Goal: Task Accomplishment & Management: Use online tool/utility

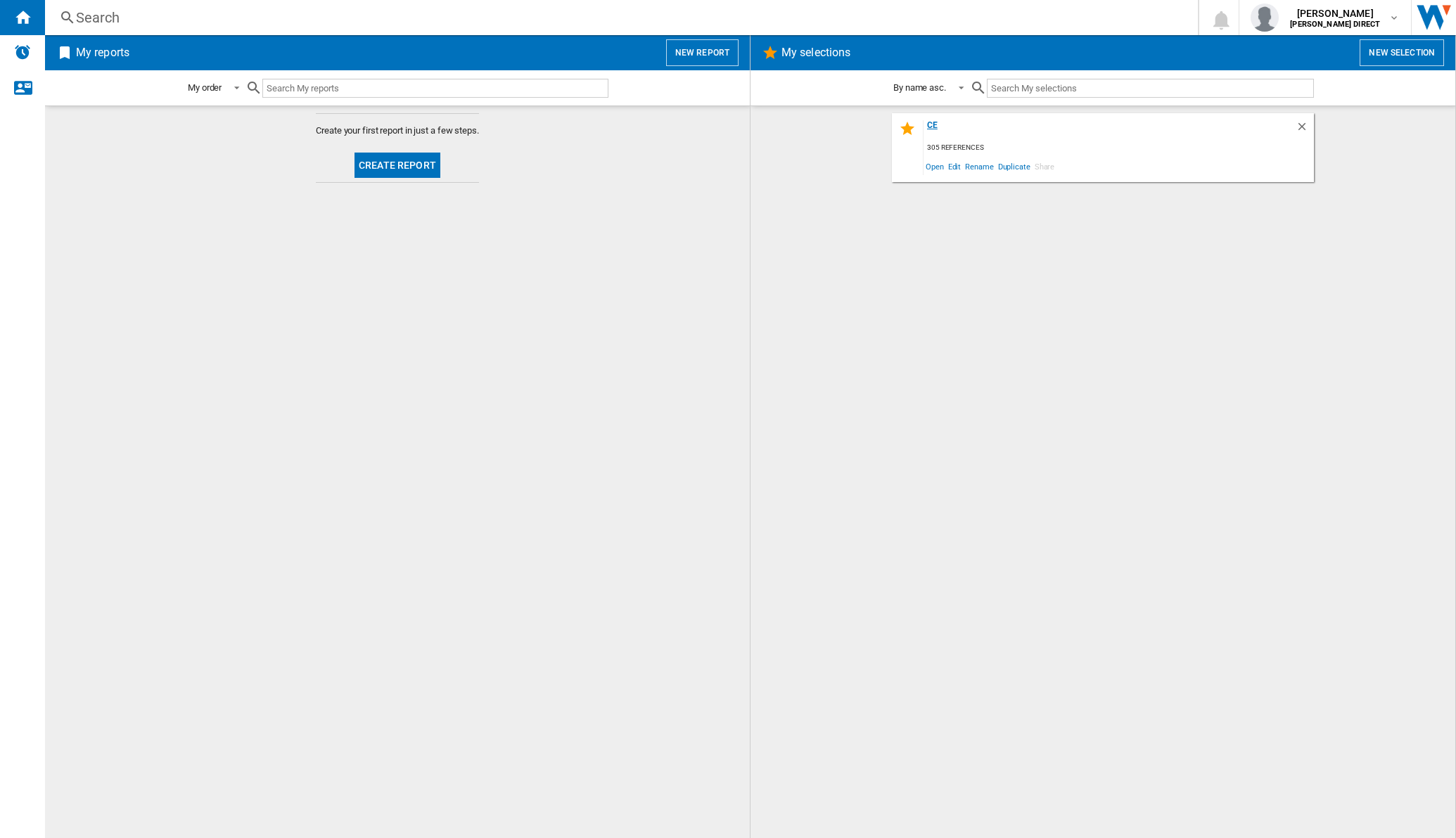
click at [939, 130] on div "ce" at bounding box center [1110, 130] width 372 height 19
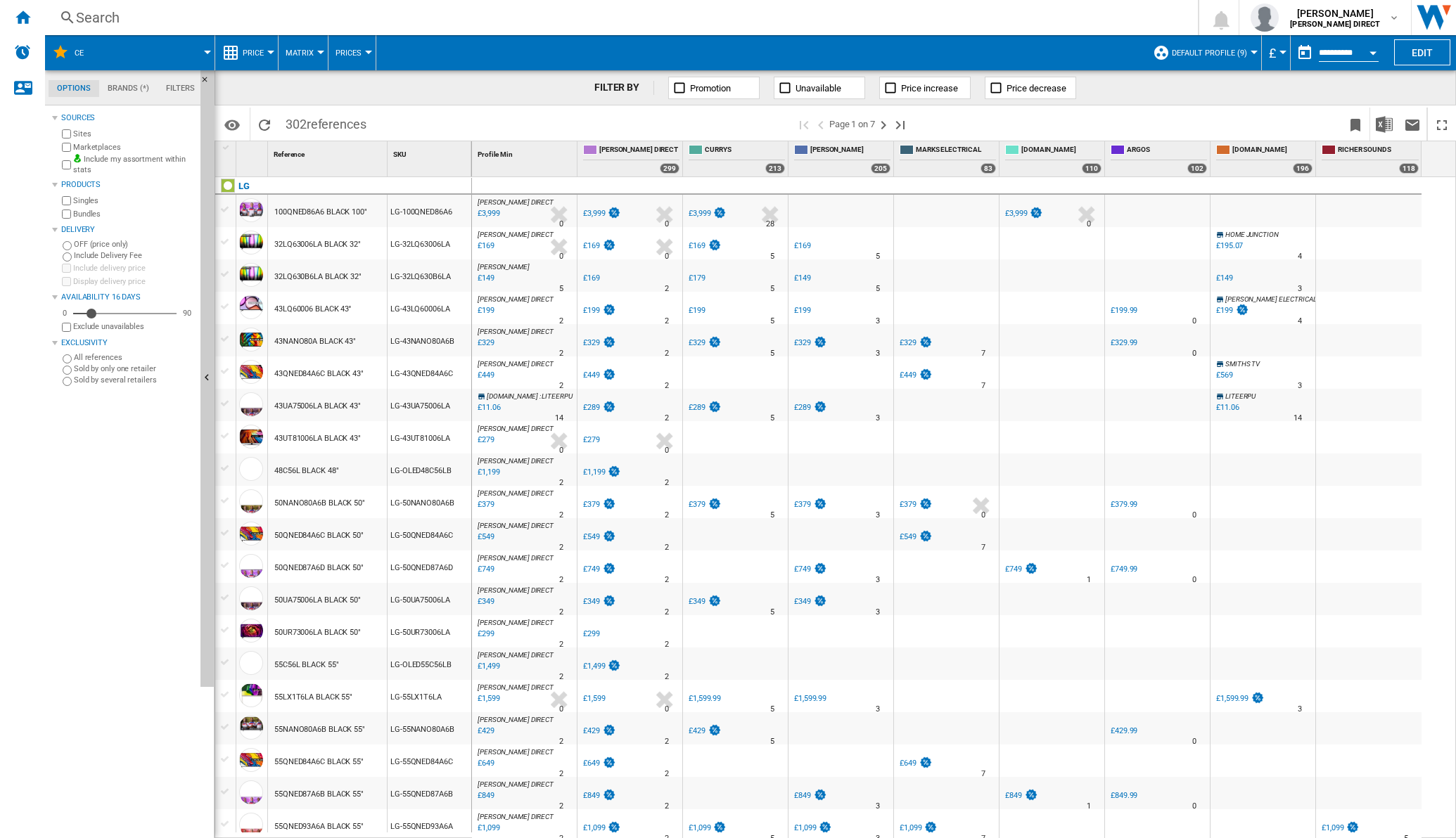
click at [315, 60] on button "Matrix" at bounding box center [303, 53] width 35 height 35
click at [310, 121] on span "Ranking" at bounding box center [308, 121] width 38 height 12
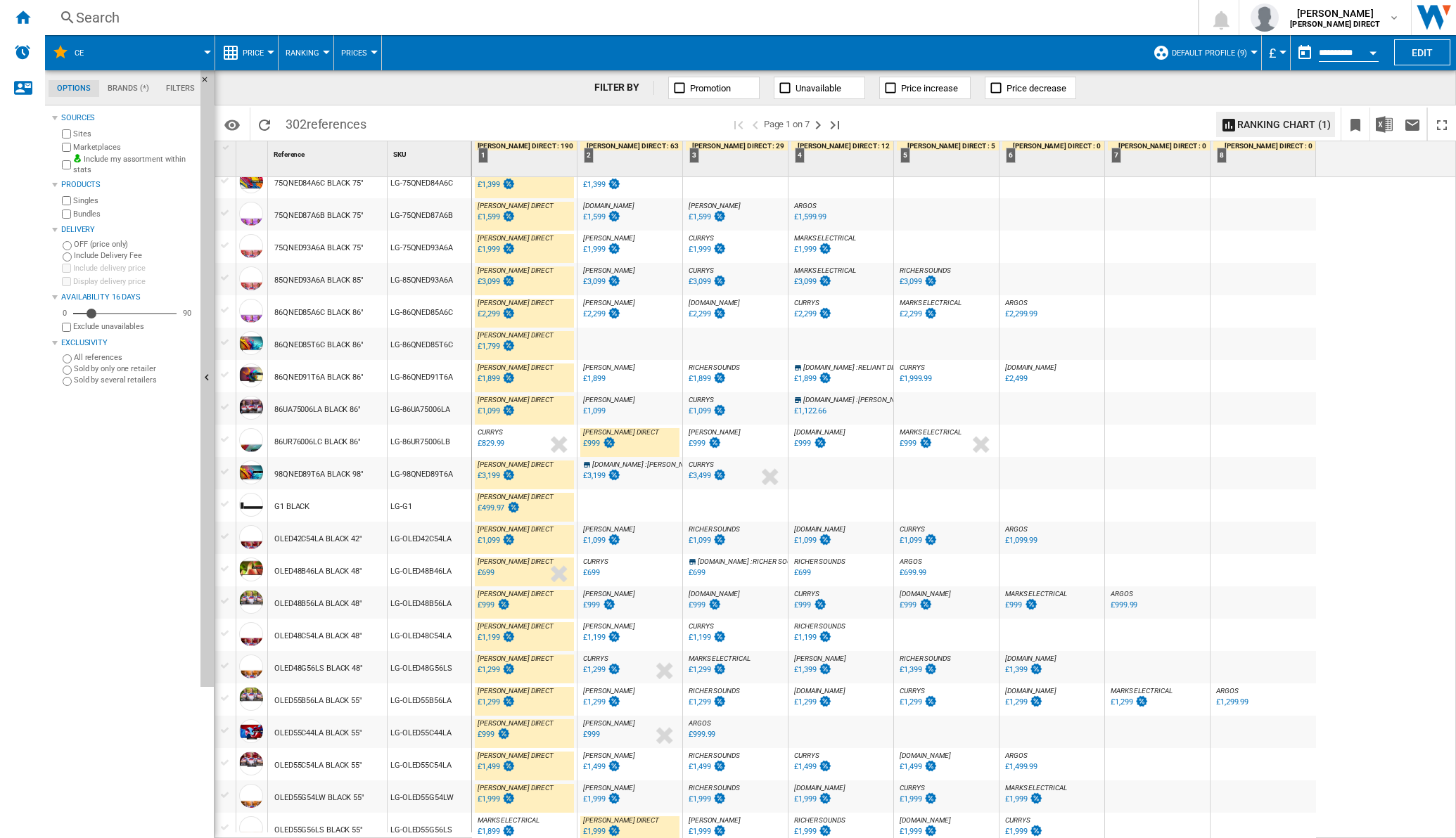
scroll to position [971, 0]
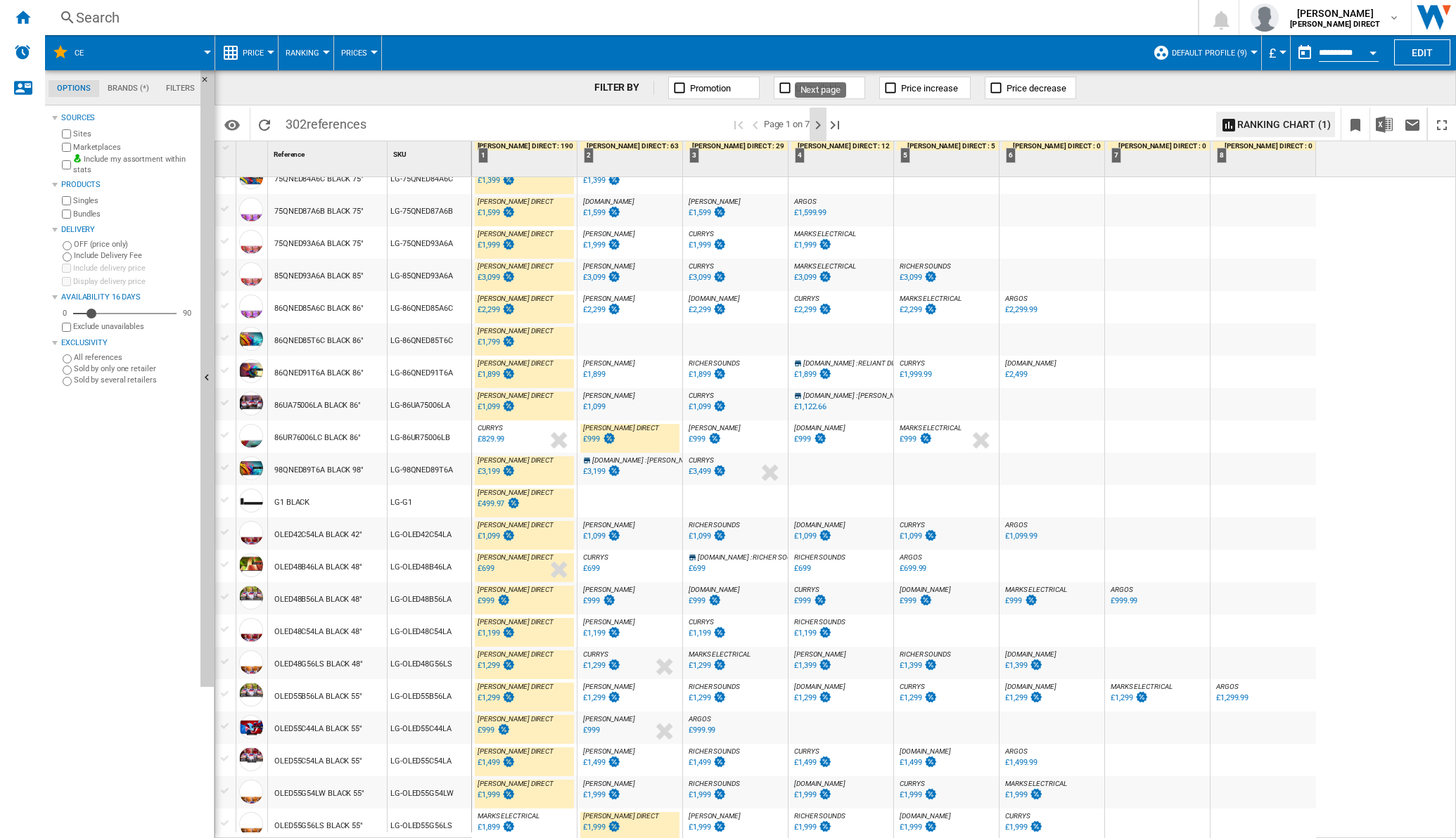
click at [827, 125] on ng-md-icon "Next page" at bounding box center [818, 125] width 17 height 17
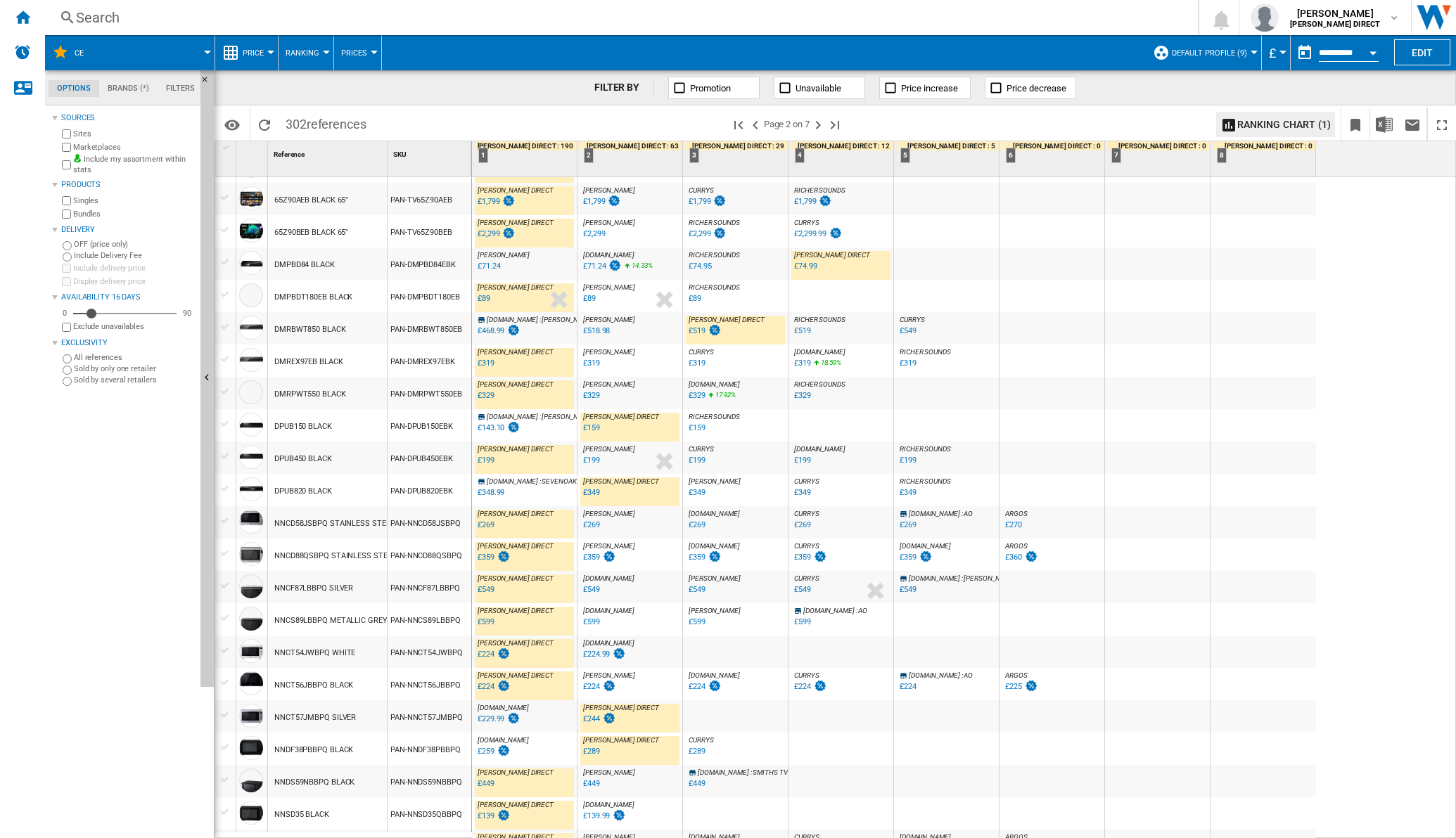
scroll to position [988, 0]
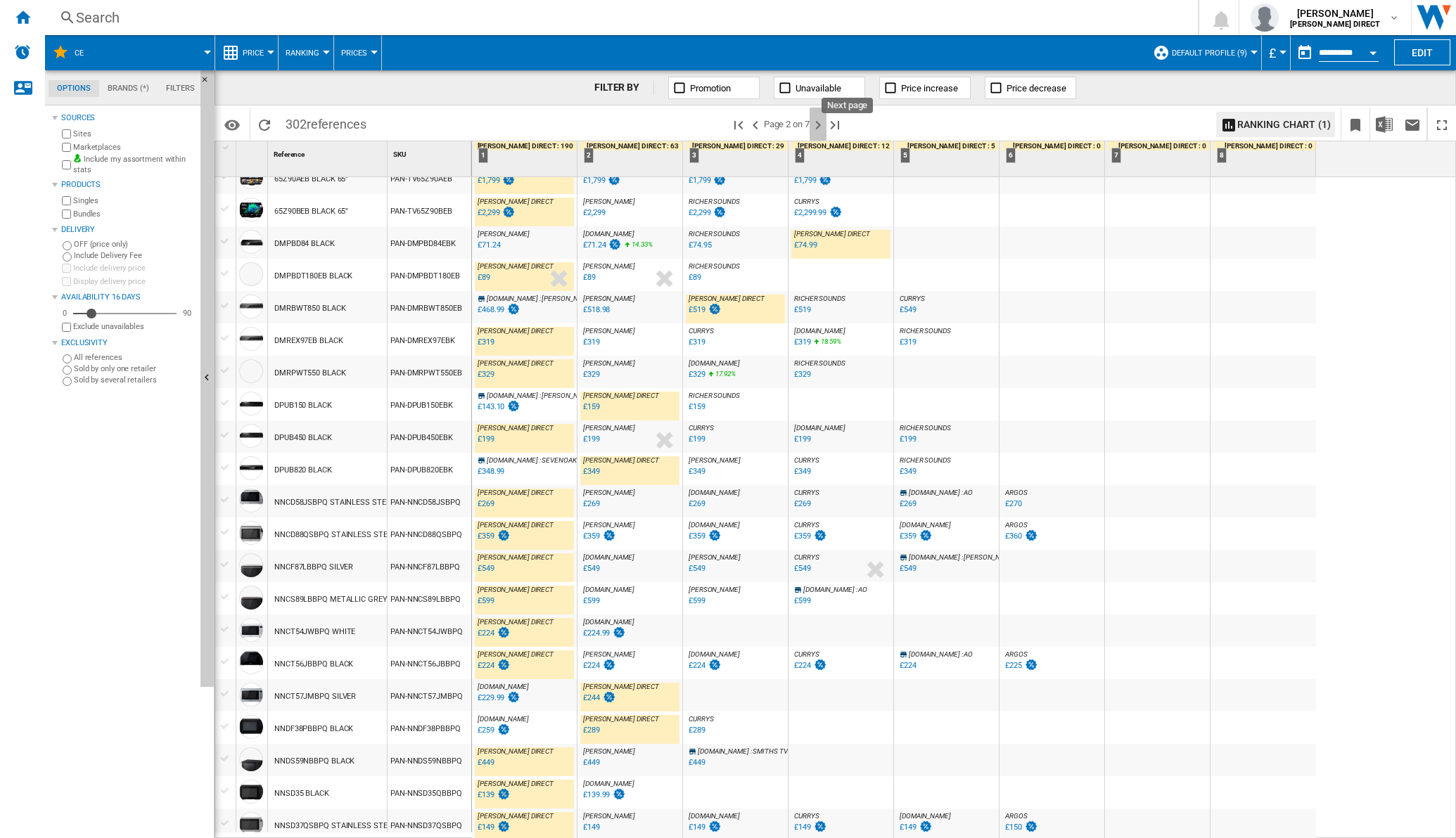
click at [817, 126] on ng-md-icon "Next page" at bounding box center [818, 125] width 17 height 17
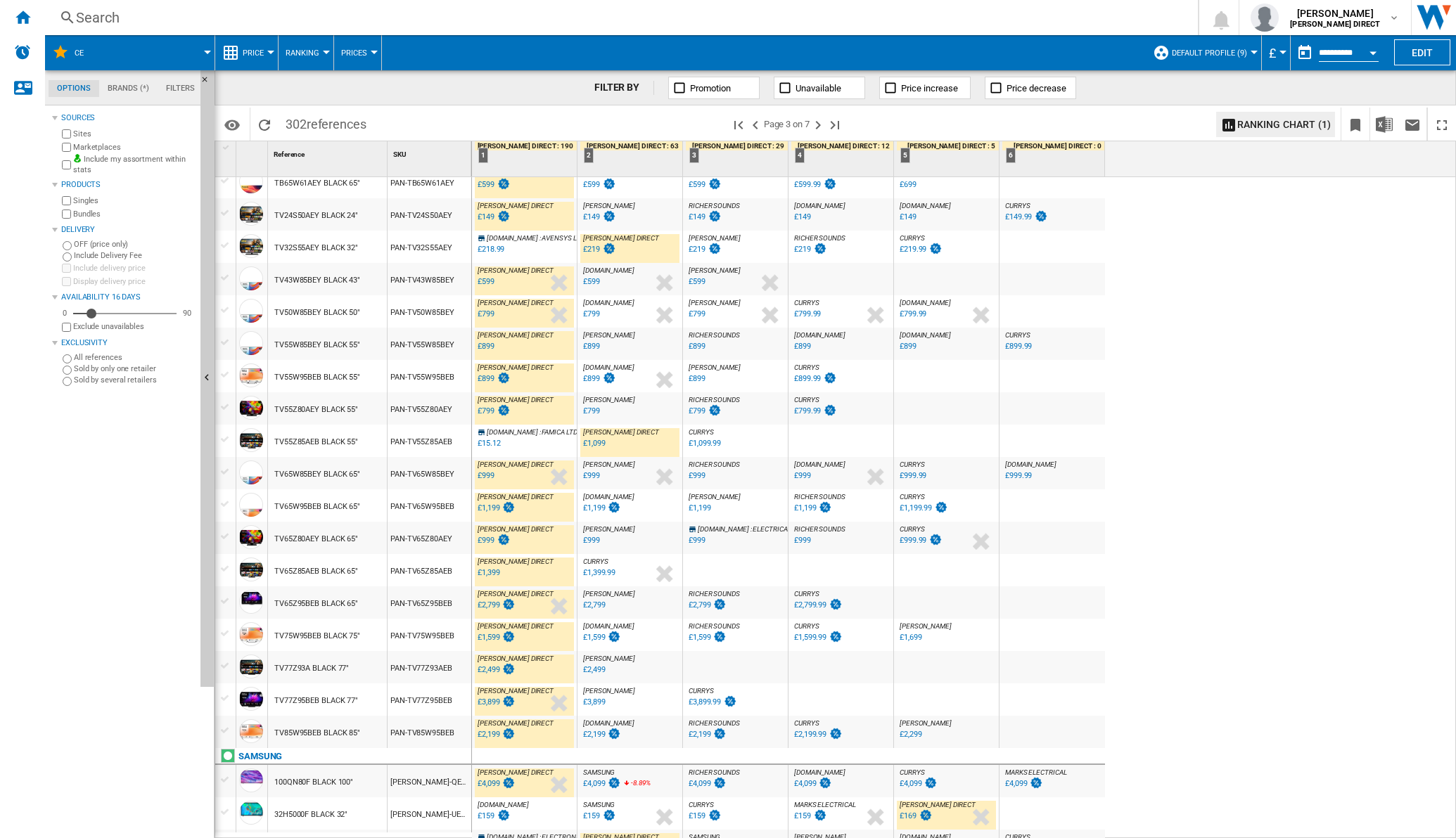
scroll to position [988, 0]
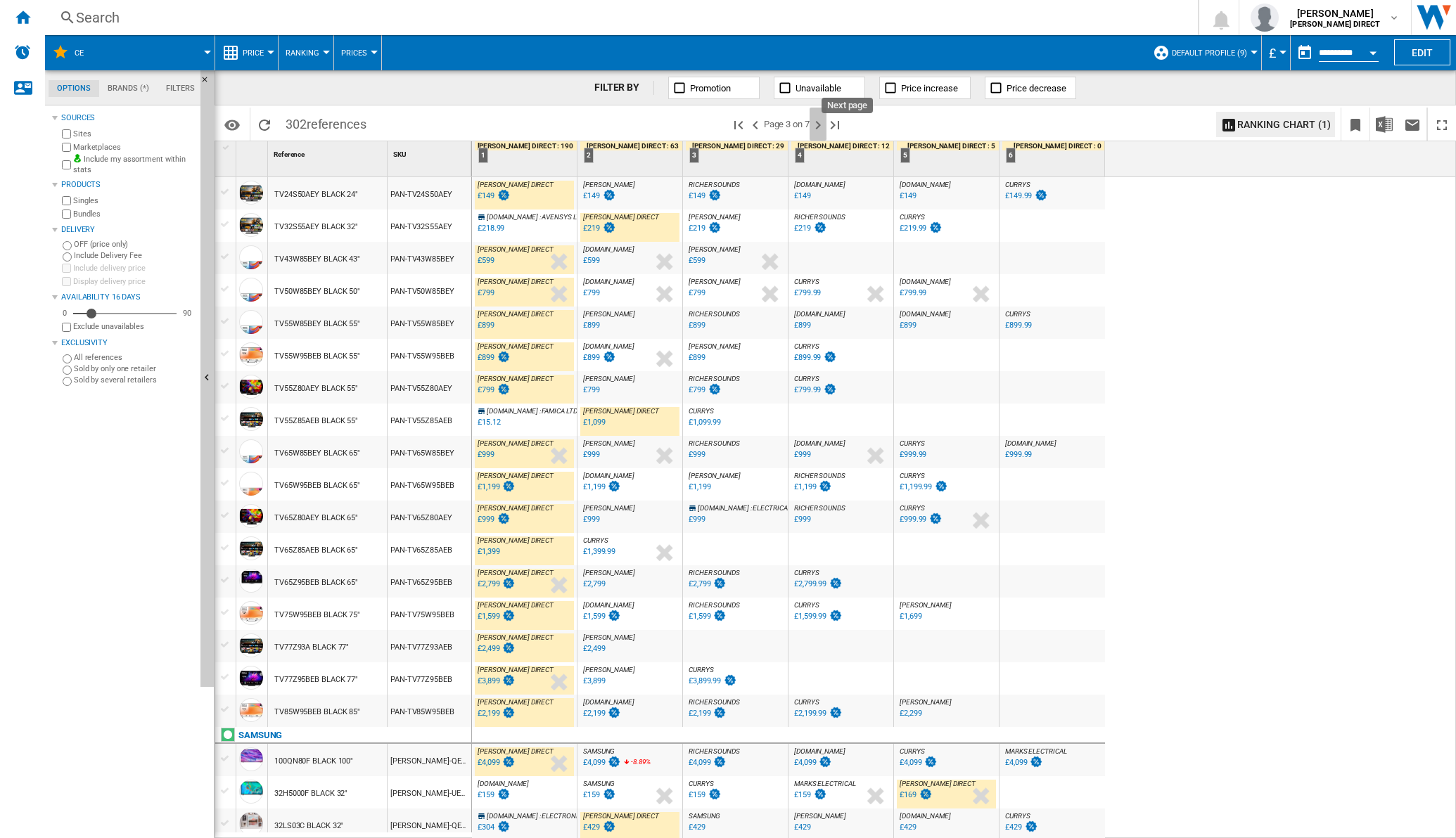
click at [826, 132] on ng-md-icon "Next page" at bounding box center [818, 125] width 17 height 17
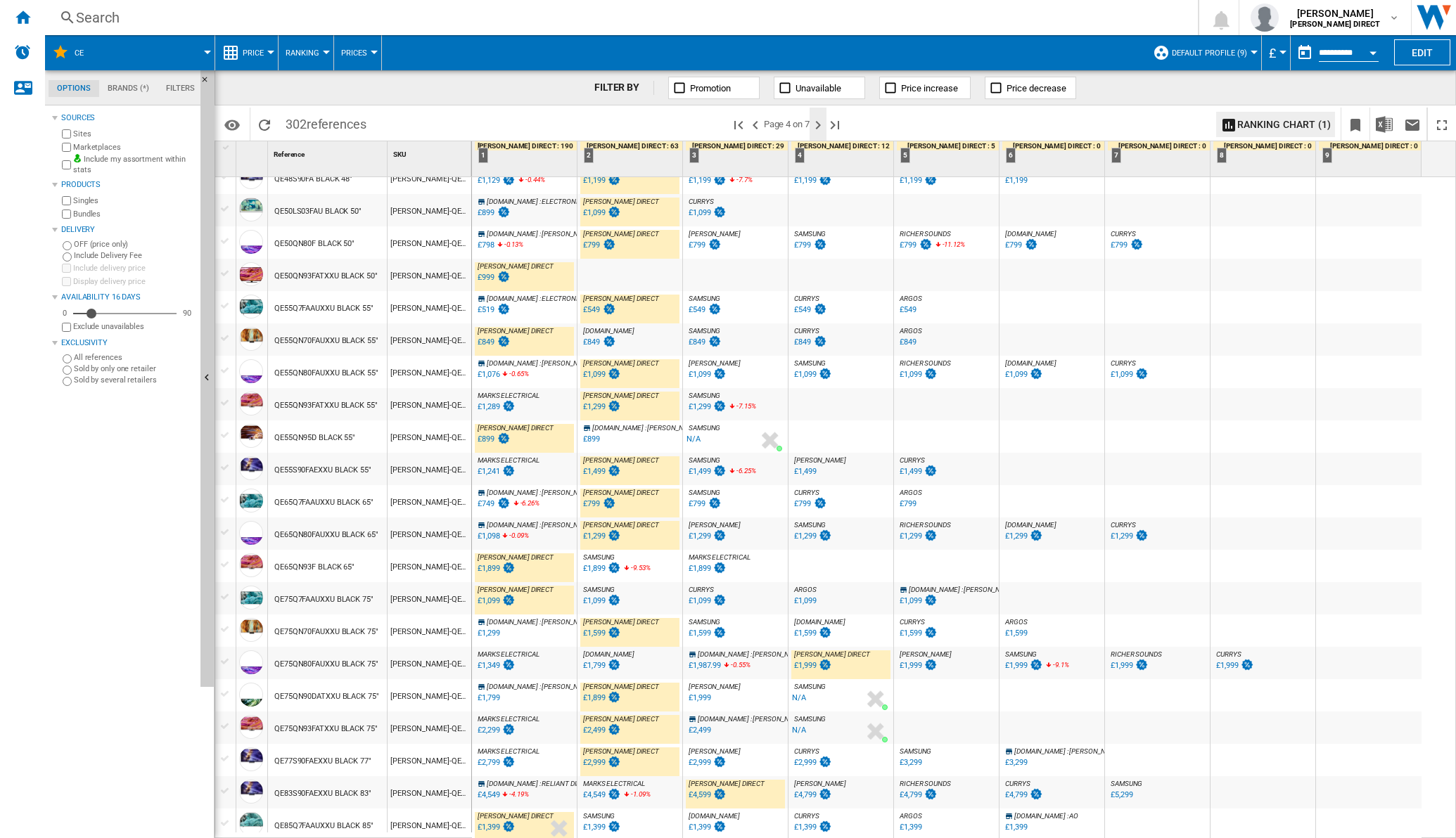
click at [823, 127] on ng-md-icon "Next page" at bounding box center [818, 125] width 17 height 17
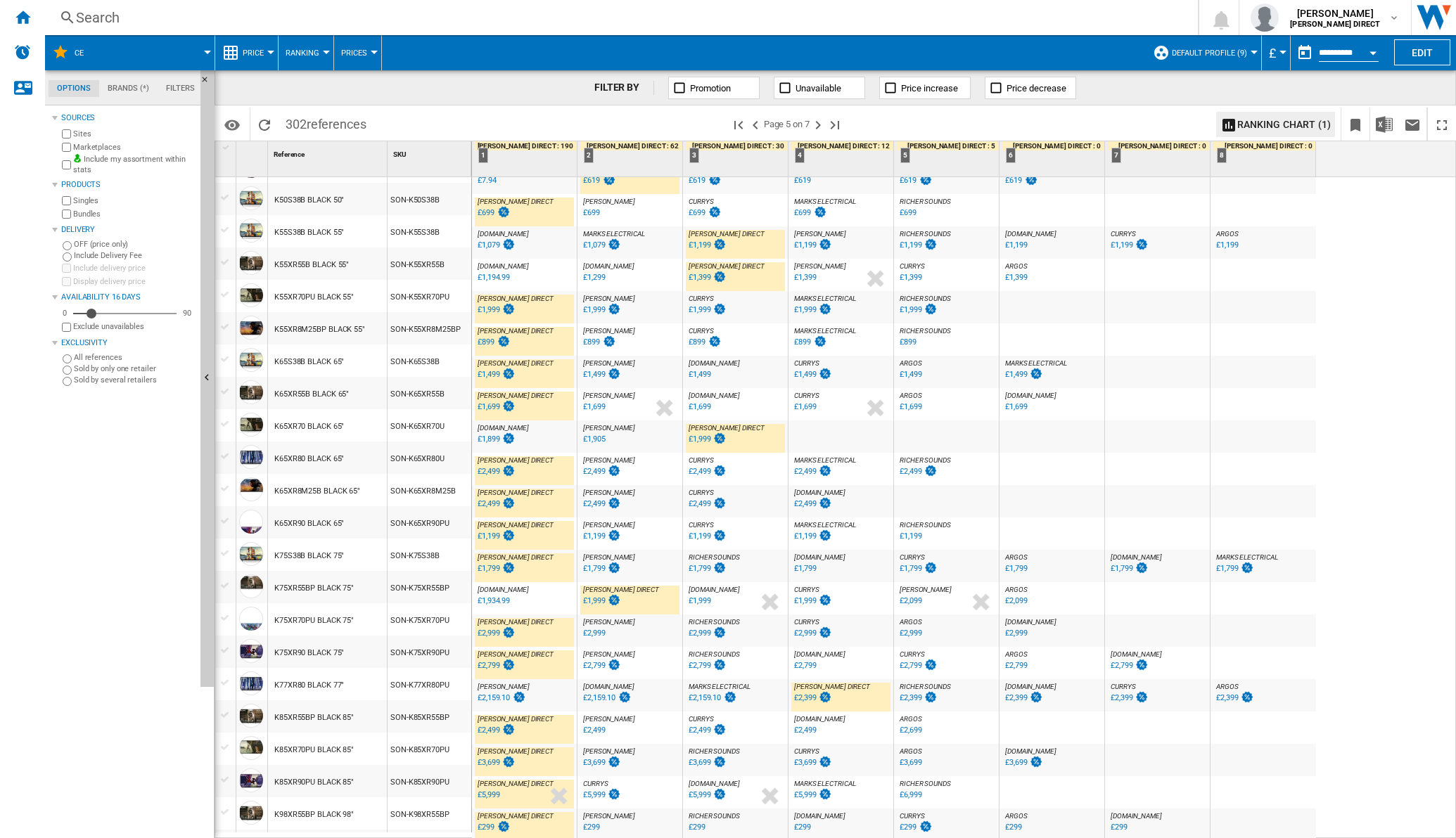
scroll to position [988, 0]
